Goal: Navigation & Orientation: Find specific page/section

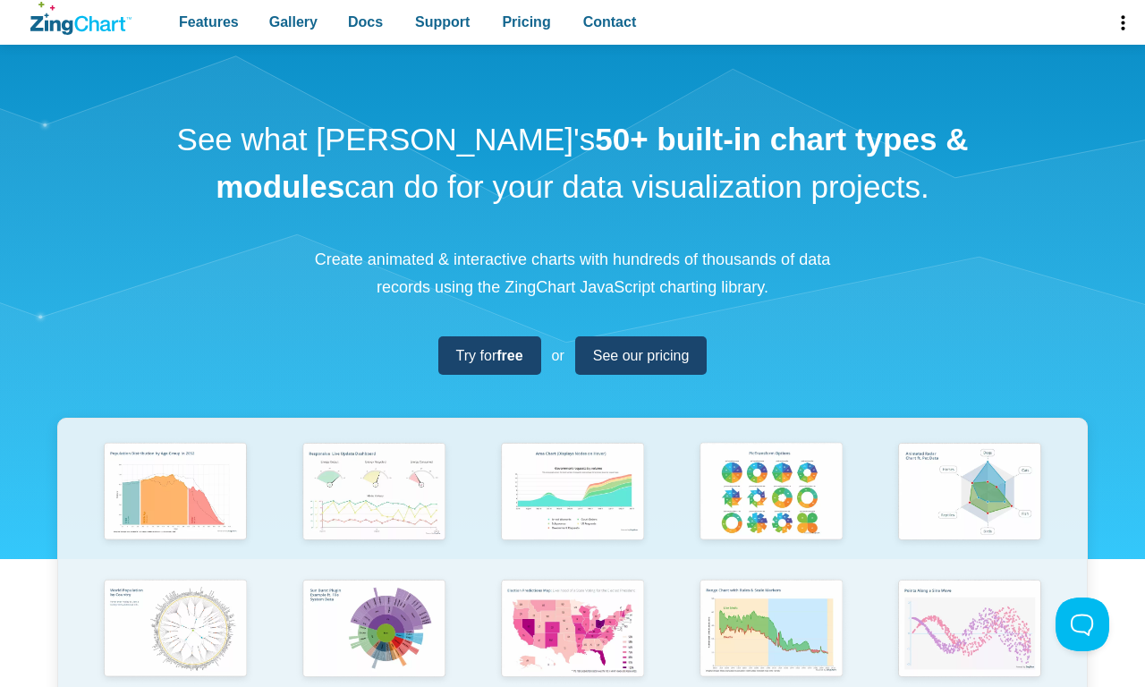
scroll to position [642, 0]
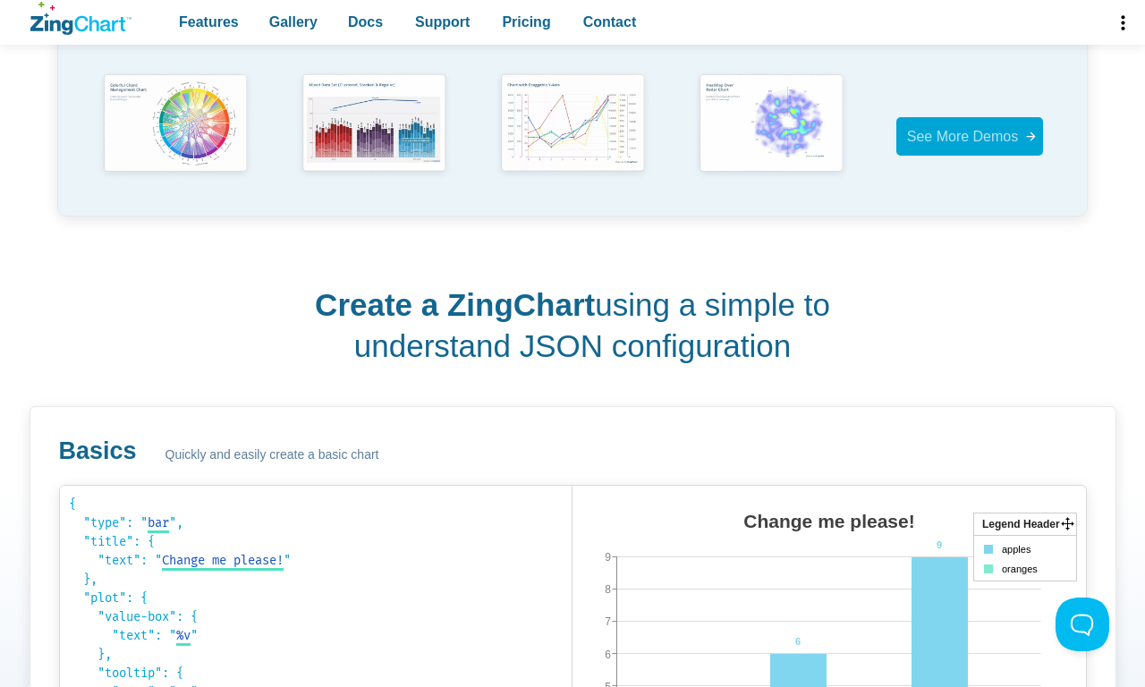
click at [970, 136] on span "See More Demos" at bounding box center [963, 136] width 112 height 15
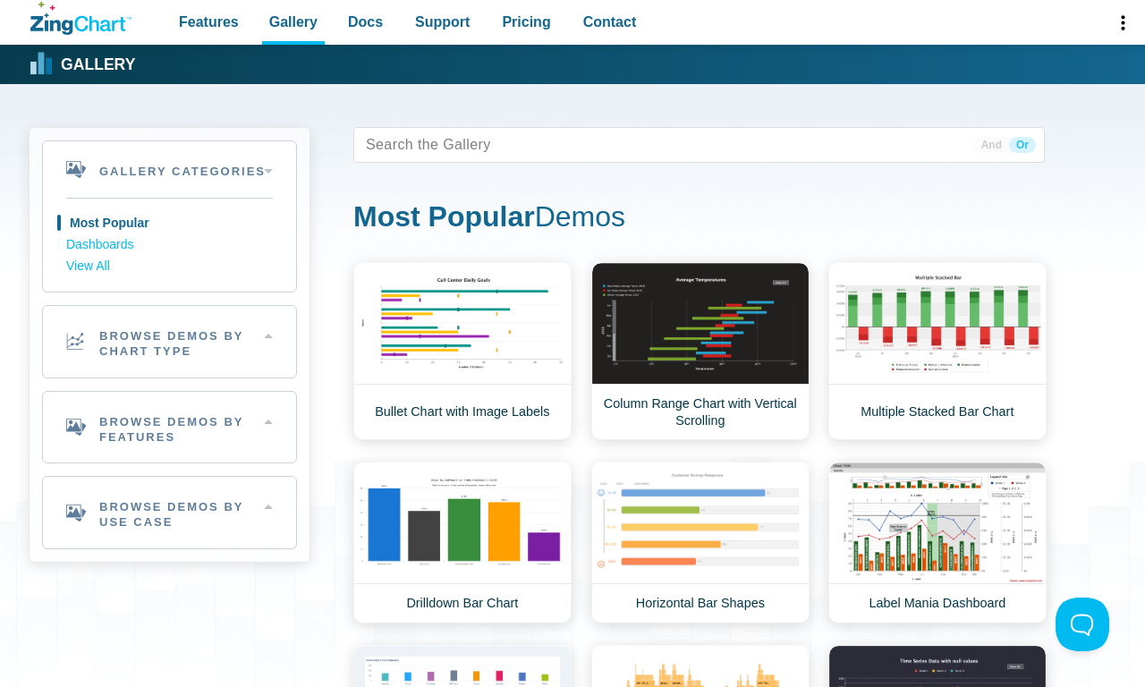
scroll to position [642, 0]
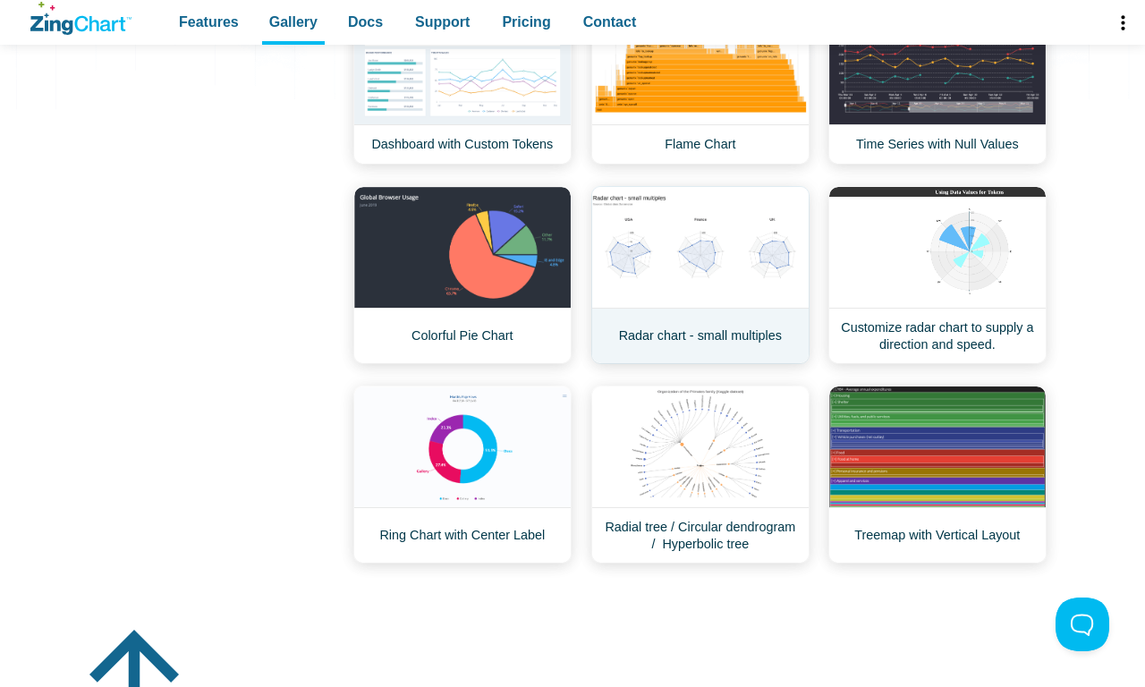
click at [700, 275] on link "Radar chart - small multiples" at bounding box center [700, 275] width 218 height 178
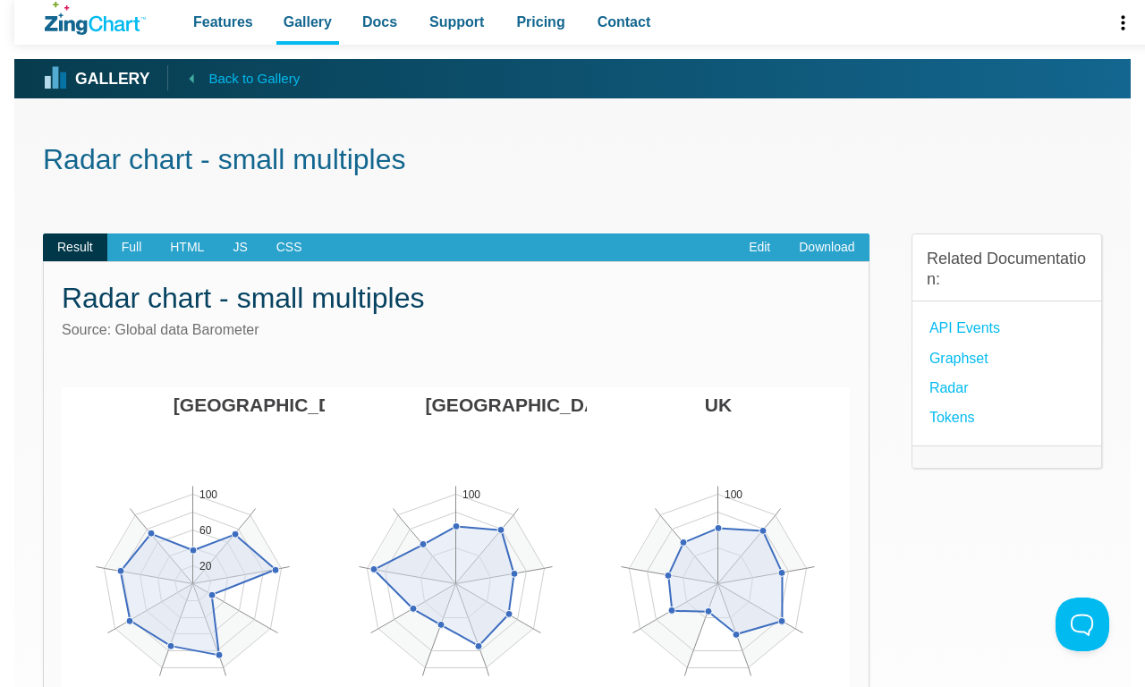
click at [234, 78] on span "Back to Gallery" at bounding box center [253, 78] width 91 height 23
